Goal: Register for event/course

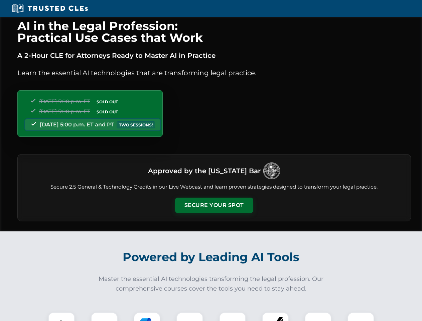
click at [214, 205] on button "Secure Your Spot" at bounding box center [214, 204] width 78 height 15
click at [61, 316] on img at bounding box center [61, 325] width 19 height 19
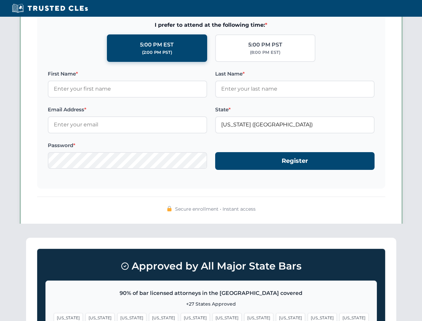
click at [244, 316] on span "[US_STATE]" at bounding box center [258, 318] width 29 height 10
click at [307, 316] on span "[US_STATE]" at bounding box center [321, 318] width 29 height 10
